Goal: Transaction & Acquisition: Purchase product/service

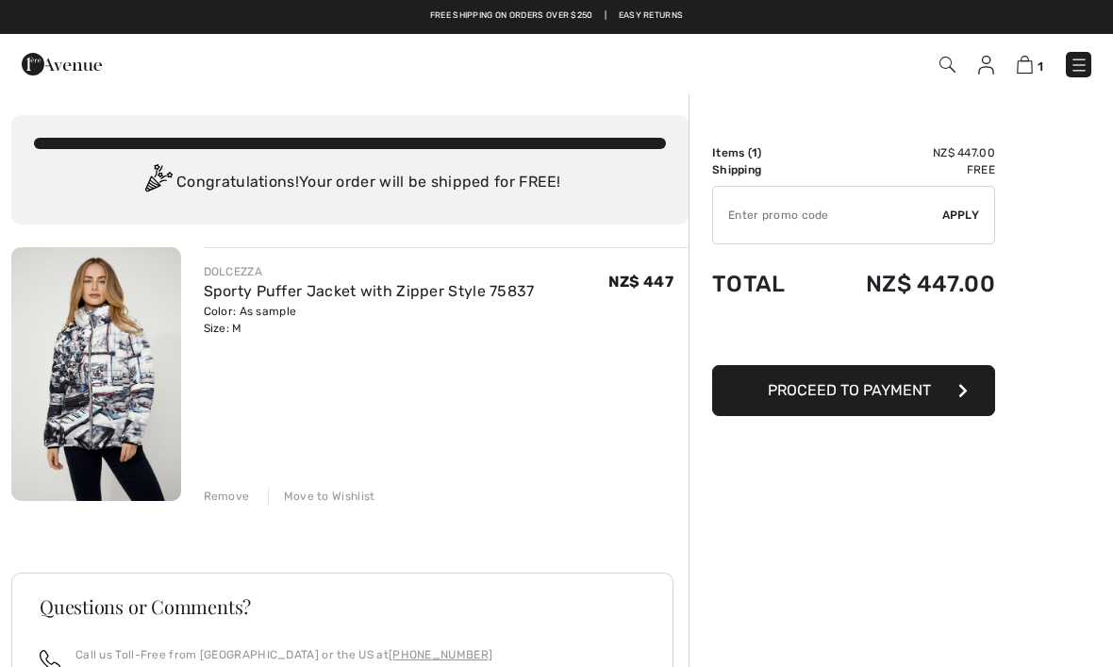
click at [95, 380] on img at bounding box center [96, 374] width 170 height 254
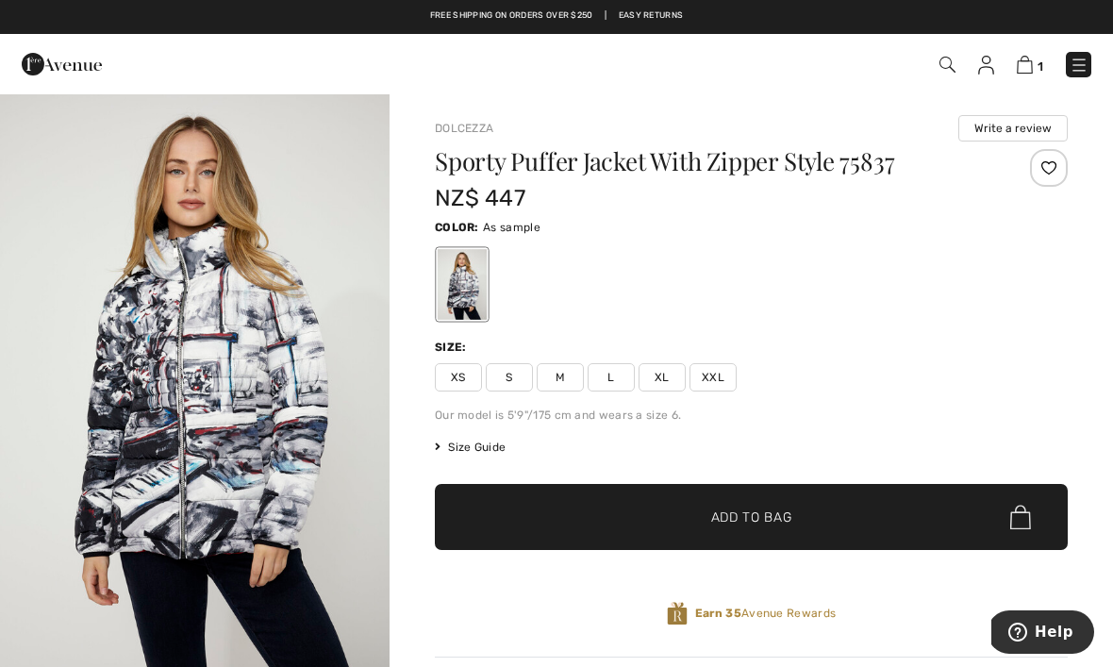
click at [127, 421] on img "1 / 4" at bounding box center [194, 384] width 389 height 585
click at [469, 444] on span "Size Guide" at bounding box center [470, 446] width 71 height 17
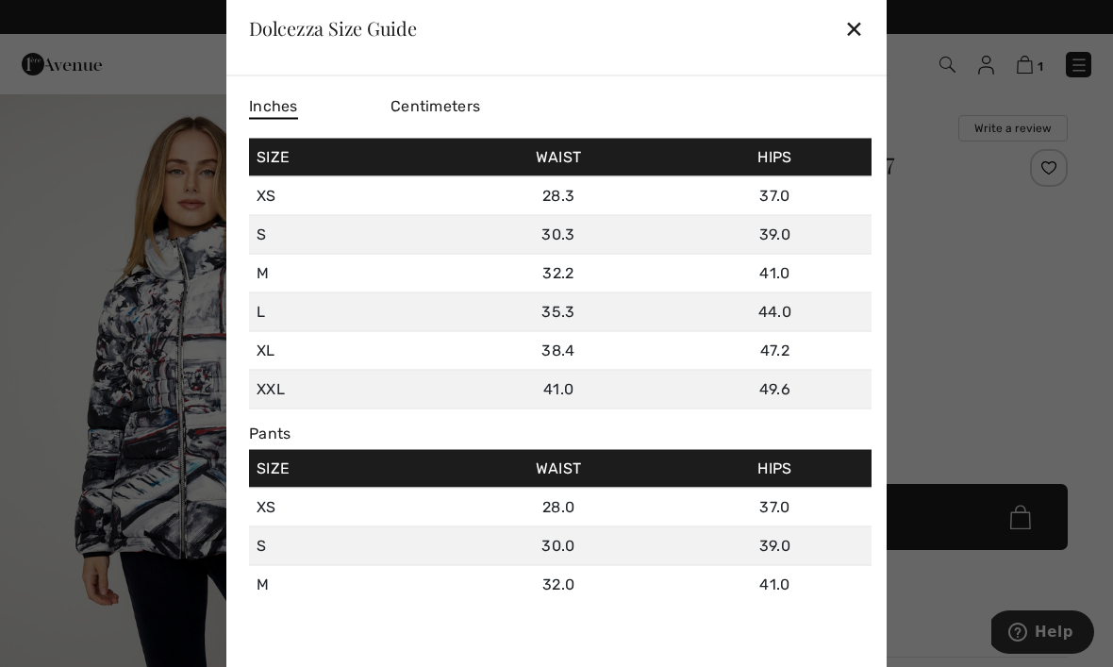
click at [422, 91] on div "Centimeters" at bounding box center [460, 107] width 141 height 32
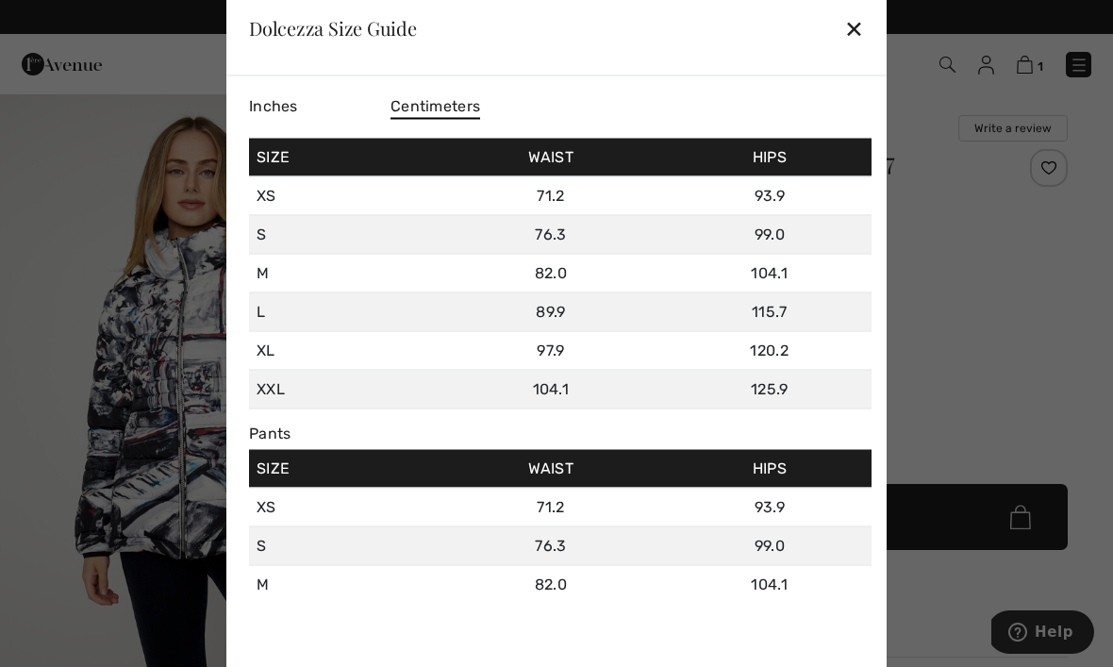
click at [267, 99] on span "Inches" at bounding box center [273, 105] width 49 height 18
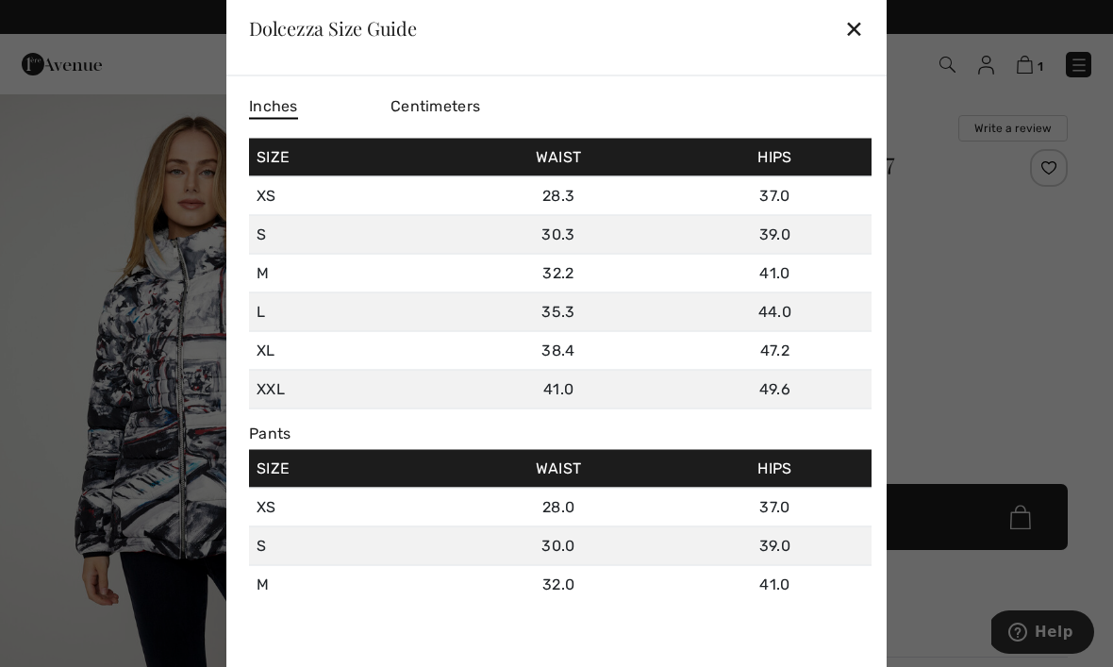
click at [848, 32] on div "✕" at bounding box center [854, 28] width 20 height 40
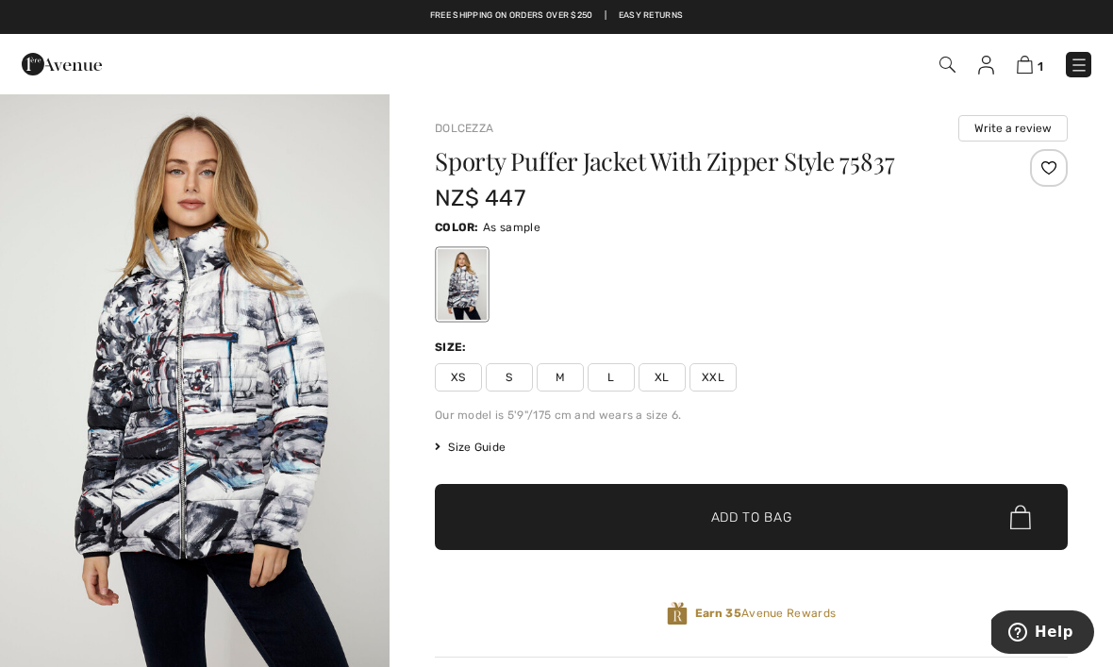
click at [609, 370] on span "L" at bounding box center [610, 377] width 47 height 28
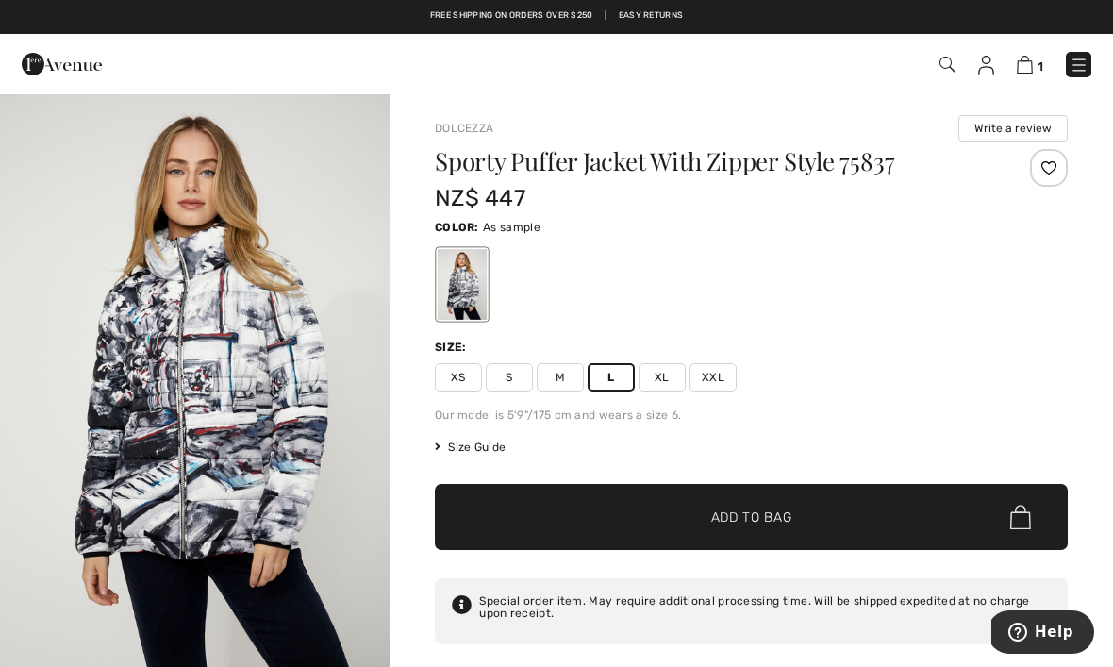
click at [684, 508] on span "✔ Added to Bag" at bounding box center [723, 517] width 115 height 20
click at [1016, 64] on img at bounding box center [1022, 65] width 16 height 18
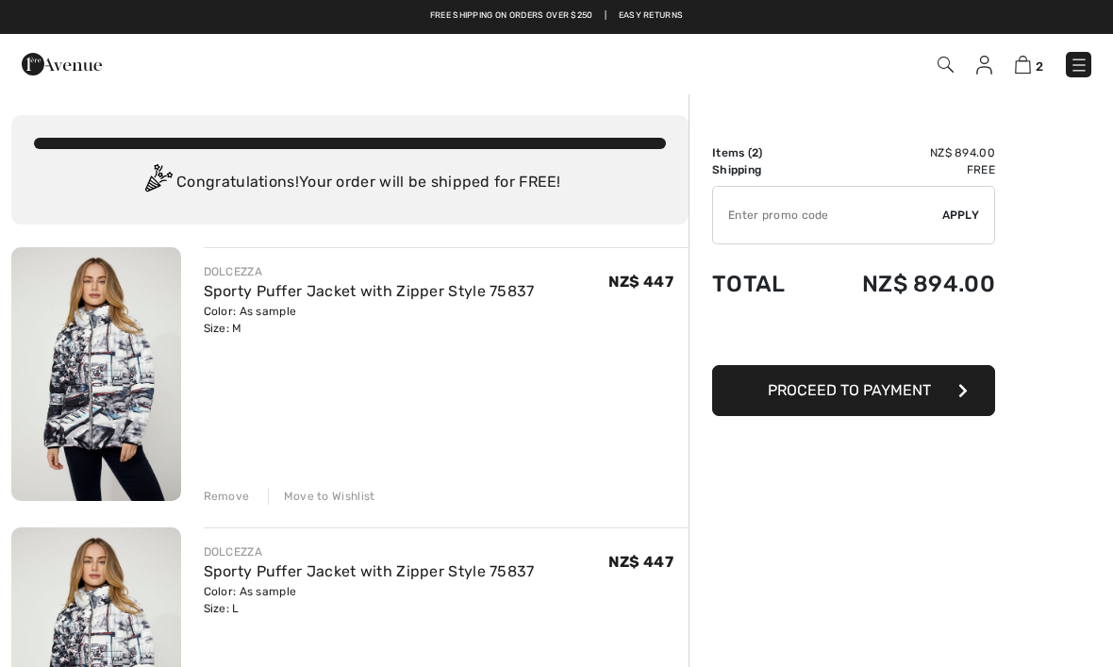
click at [223, 494] on div "Remove" at bounding box center [227, 495] width 46 height 17
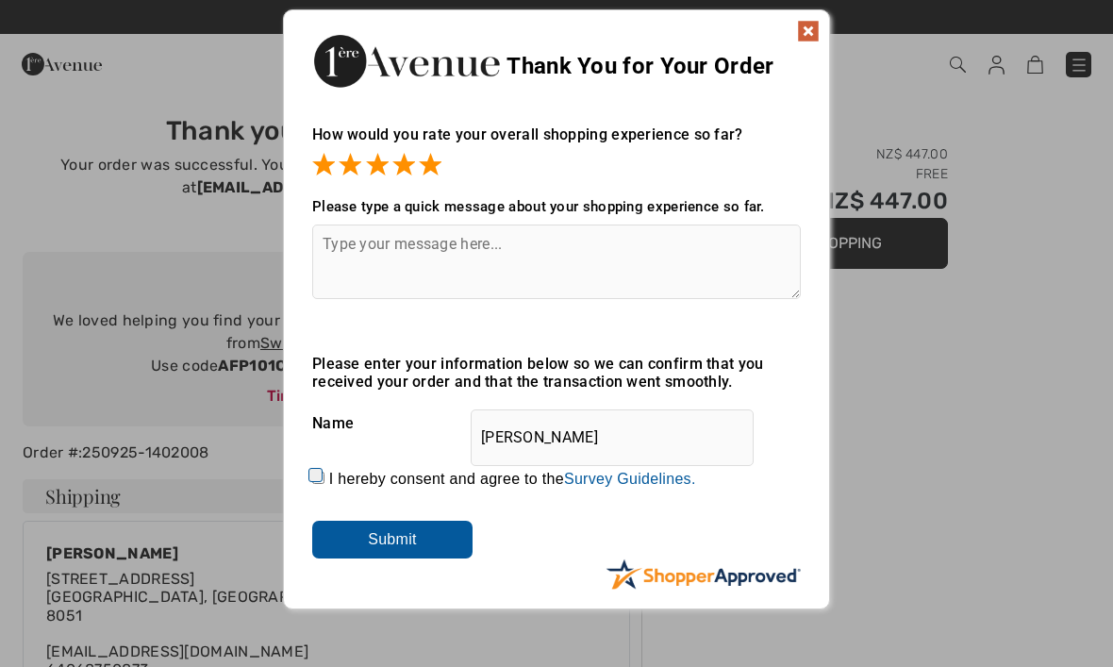
click at [368, 538] on input "Submit" at bounding box center [392, 539] width 160 height 38
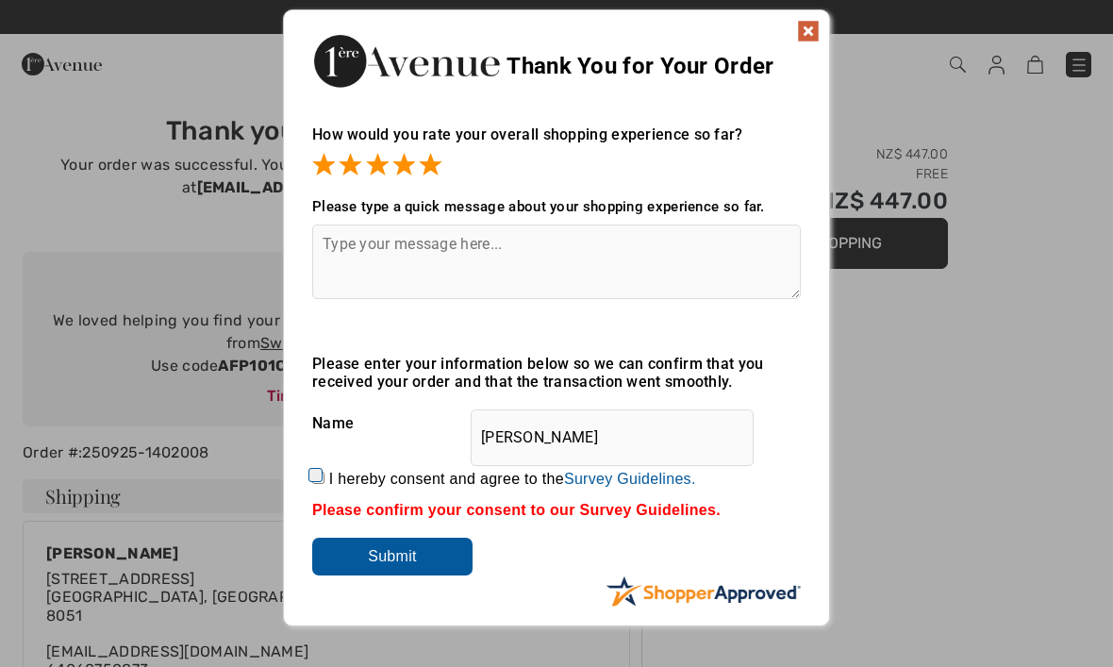
click at [317, 482] on input "I hereby consent and agree to the By submitting a review, you grant permission …" at bounding box center [318, 477] width 12 height 12
checkbox input "true"
click at [383, 558] on input "Submit" at bounding box center [392, 556] width 160 height 38
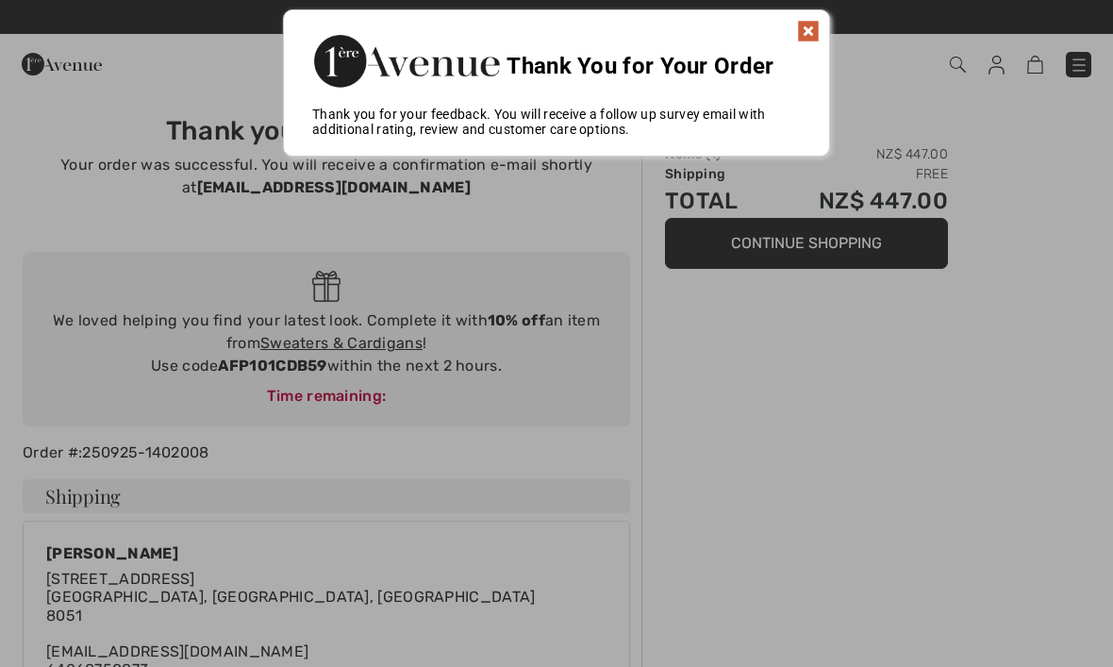
click at [799, 25] on img at bounding box center [808, 31] width 23 height 23
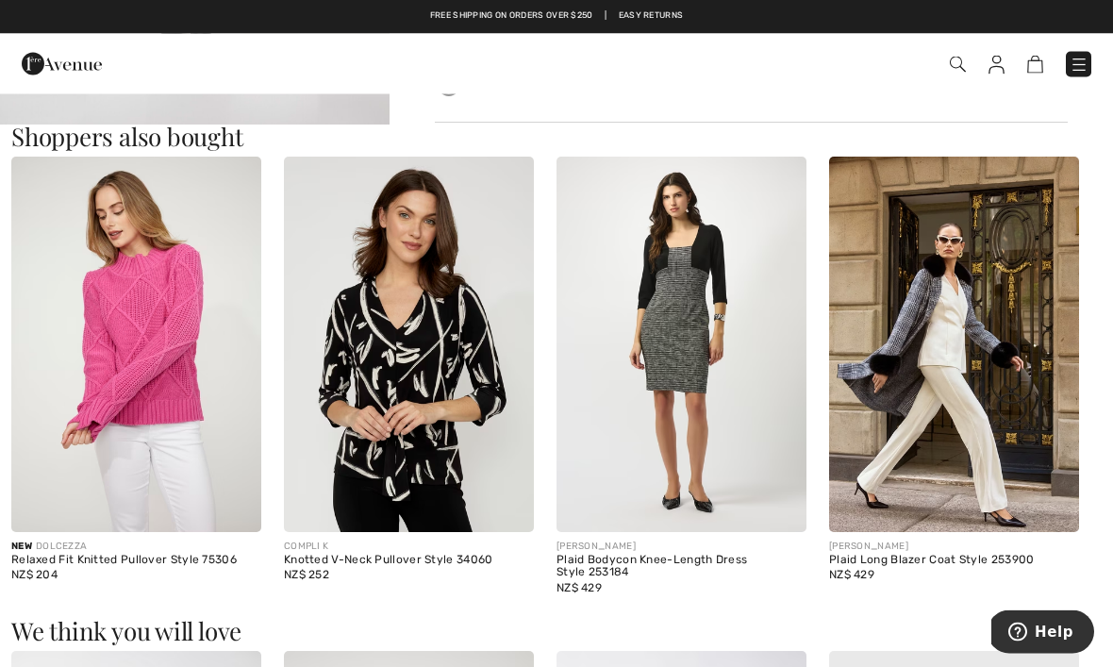
scroll to position [998, 0]
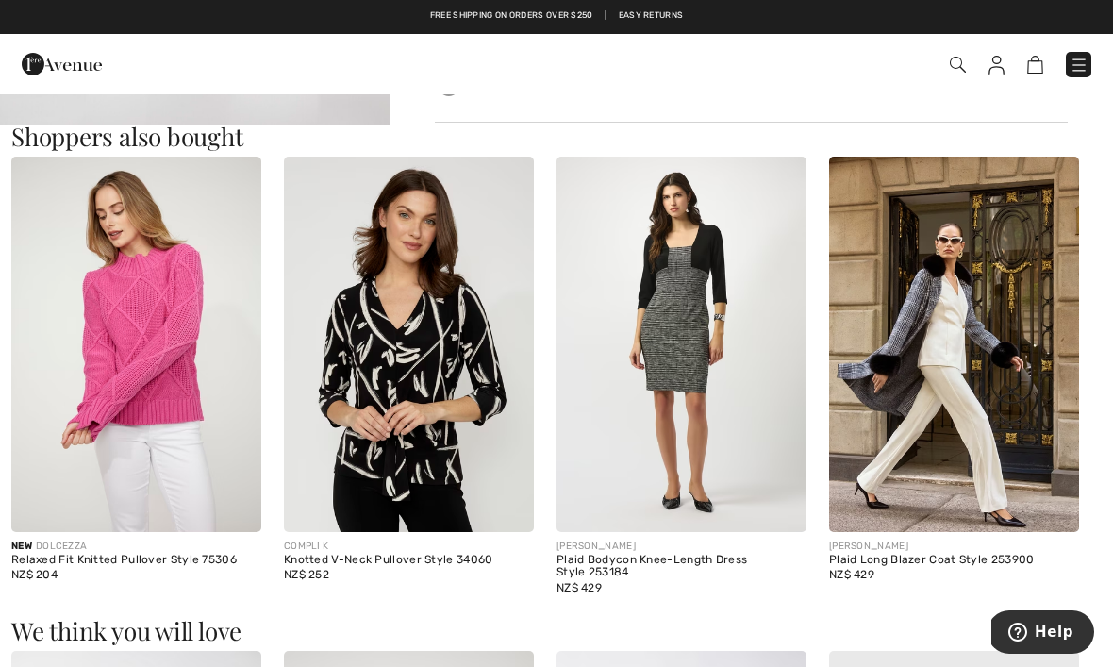
click at [133, 343] on img at bounding box center [136, 344] width 250 height 375
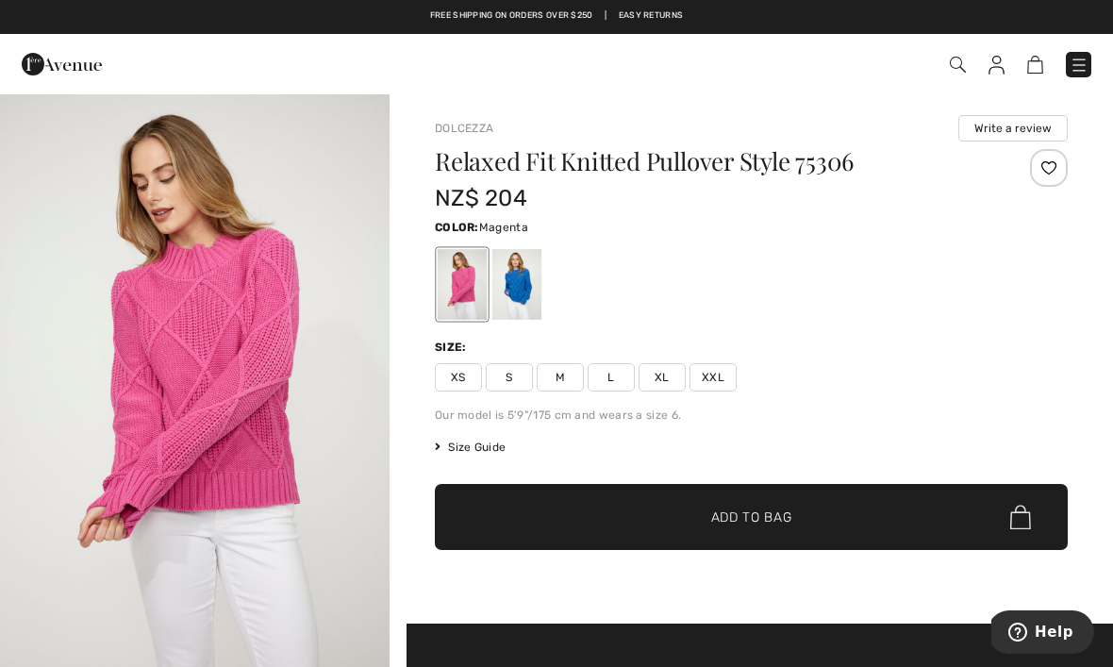
click at [190, 340] on img "1 / 4" at bounding box center [194, 384] width 389 height 585
